Goal: Entertainment & Leisure: Consume media (video, audio)

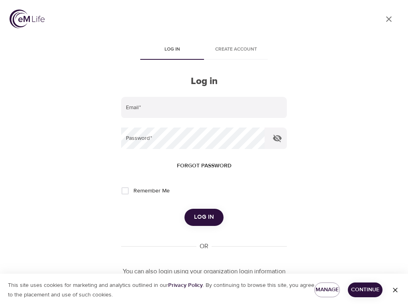
click at [139, 106] on input "email" at bounding box center [204, 108] width 166 height 22
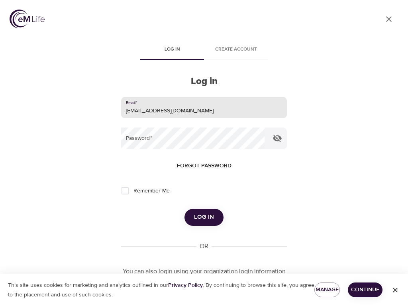
type input "pamhong@msn.com"
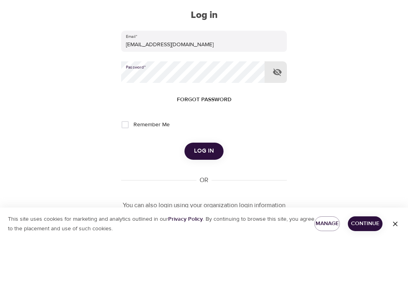
click at [204, 209] on button "Log in" at bounding box center [204, 217] width 39 height 17
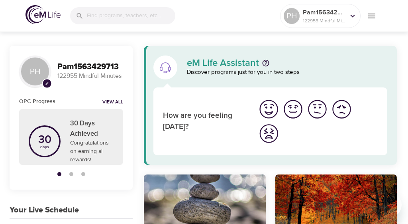
click at [353, 19] on icon at bounding box center [352, 16] width 9 height 9
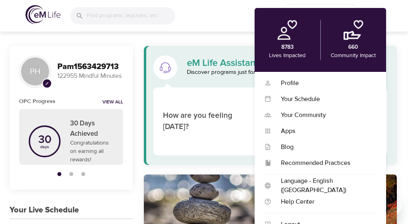
click at [291, 85] on div "Profile" at bounding box center [324, 83] width 105 height 9
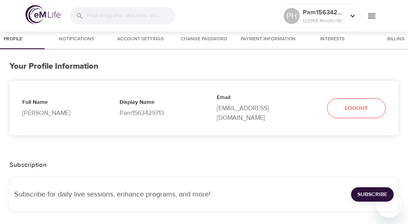
select select "10"
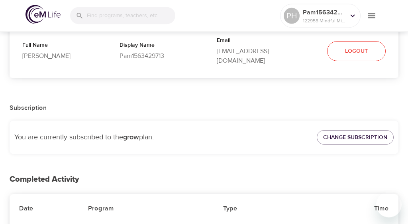
scroll to position [61, 0]
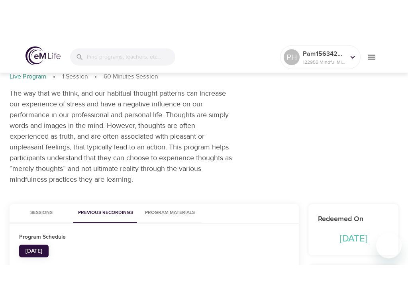
scroll to position [45, 0]
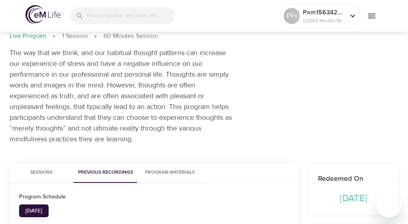
click at [42, 212] on span "Wed, Sep 24" at bounding box center [34, 211] width 17 height 10
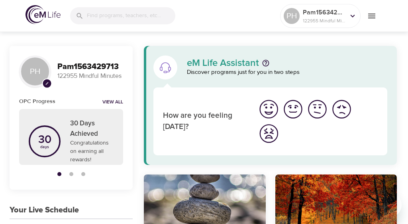
click at [374, 16] on icon "menu" at bounding box center [372, 16] width 10 height 10
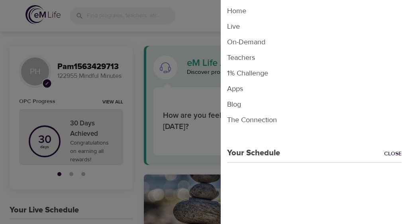
click at [238, 28] on li "Live" at bounding box center [314, 27] width 187 height 16
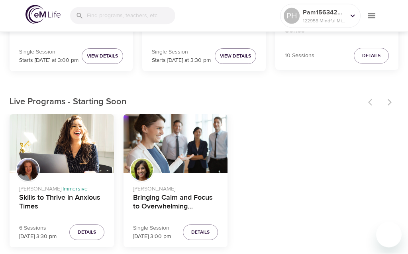
scroll to position [178, 0]
